Goal: Book appointment/travel/reservation

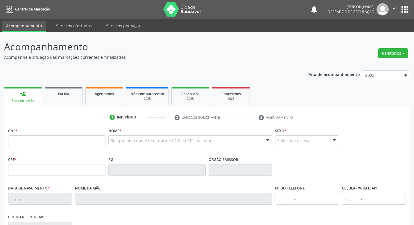
click at [81, 139] on input "text" at bounding box center [56, 141] width 97 height 12
type input "700 2059 0911 7230"
type input "039.564.794-08"
type input "[DATE]"
type input "[PERSON_NAME]"
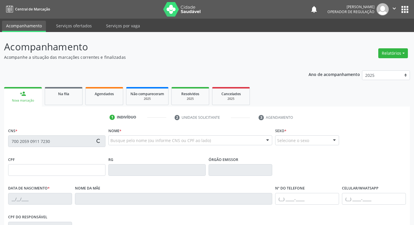
type input "[PHONE_NUMBER]"
type input "38"
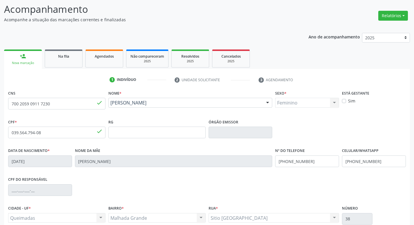
scroll to position [90, 0]
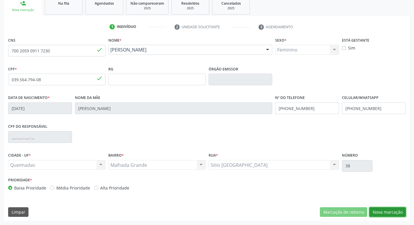
click at [380, 208] on button "Nova marcação" at bounding box center [387, 212] width 37 height 10
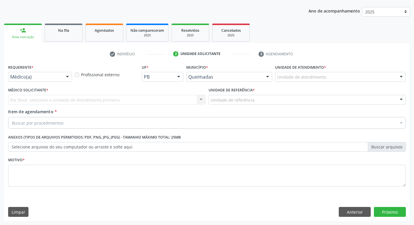
scroll to position [63, 0]
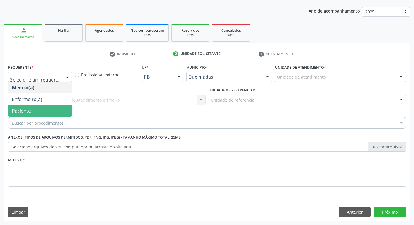
click at [44, 111] on span "Paciente" at bounding box center [39, 111] width 63 height 12
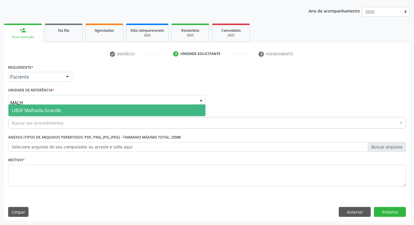
type input "MALHA"
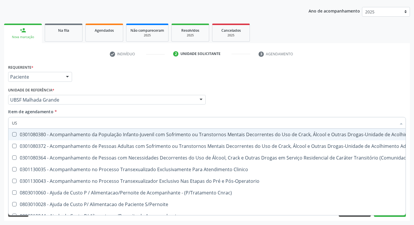
type input "USG"
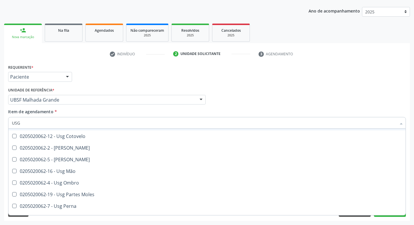
scroll to position [58, 0]
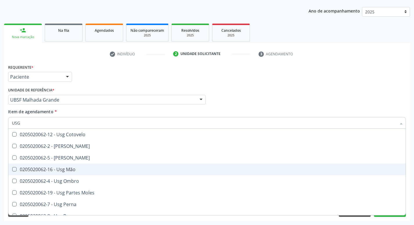
click at [90, 173] on span "0205020062-16 - Usg Mão" at bounding box center [206, 169] width 397 height 12
checkbox Mão "true"
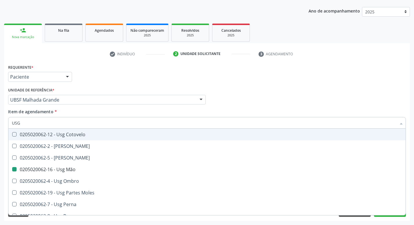
click at [199, 69] on div "Requerente * Paciente Médico(a) Enfermeiro(a) Paciente Nenhum resultado encontr…" at bounding box center [207, 74] width 401 height 23
checkbox Braço "true"
checkbox Mão "false"
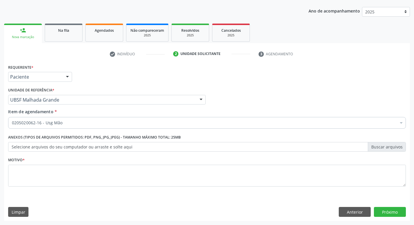
scroll to position [0, 0]
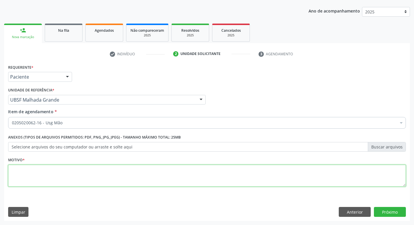
click at [68, 175] on textarea at bounding box center [207, 175] width 398 height 22
type textarea "AVALIAÇÃO"
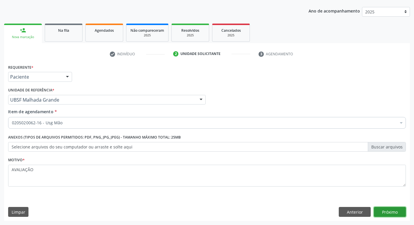
click at [387, 214] on button "Próximo" at bounding box center [390, 212] width 32 height 10
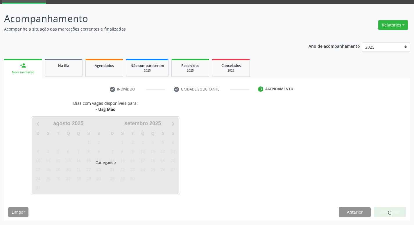
scroll to position [28, 0]
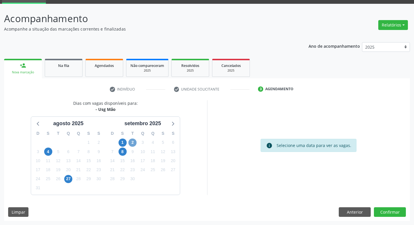
click at [135, 142] on span "2" at bounding box center [132, 142] width 8 height 8
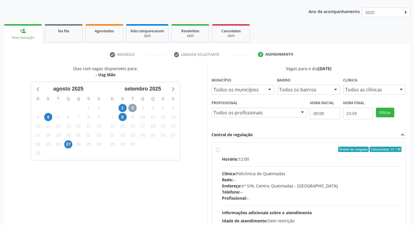
scroll to position [112, 0]
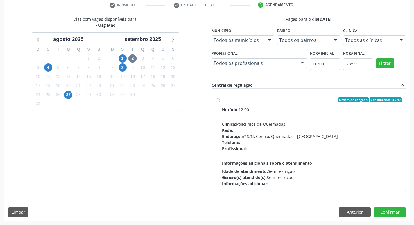
click at [297, 109] on div "Horário: 12:00" at bounding box center [312, 109] width 180 height 6
click at [220, 102] on input "Ordem de chegada Consumidos: 31 / 40 Horário: 12:00 Clínica: Policlinica de Que…" at bounding box center [218, 99] width 4 height 5
radio input "true"
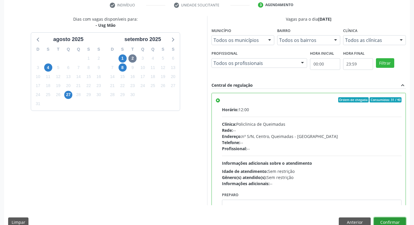
click at [394, 219] on button "Confirmar" at bounding box center [390, 222] width 32 height 10
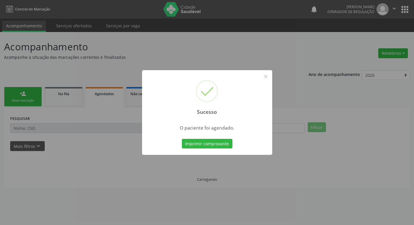
scroll to position [0, 0]
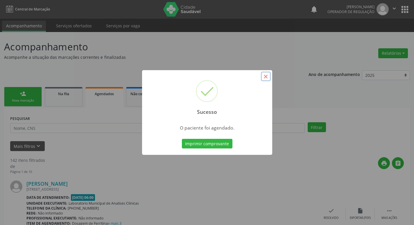
click at [266, 79] on button "×" at bounding box center [266, 76] width 10 height 10
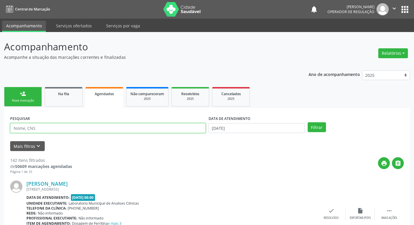
click at [53, 128] on input "text" at bounding box center [108, 128] width 196 height 10
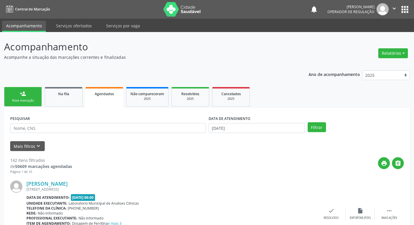
click at [19, 96] on link "person_add Nova marcação" at bounding box center [23, 96] width 38 height 19
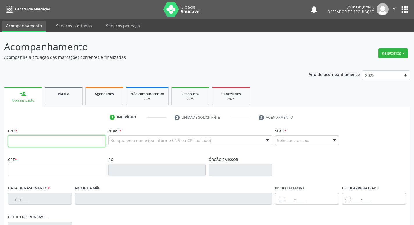
click at [48, 136] on input "text" at bounding box center [56, 141] width 97 height 12
click at [56, 144] on input "text" at bounding box center [56, 141] width 97 height 12
type input "700 2059 0911 7230"
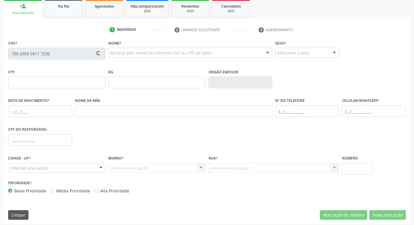
scroll to position [90, 0]
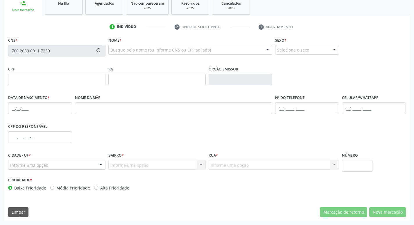
click at [2, 52] on div "Acompanhamento Acompanhe a situação das marcações correntes e finalizadas Relat…" at bounding box center [207, 83] width 414 height 283
